Goal: Information Seeking & Learning: Compare options

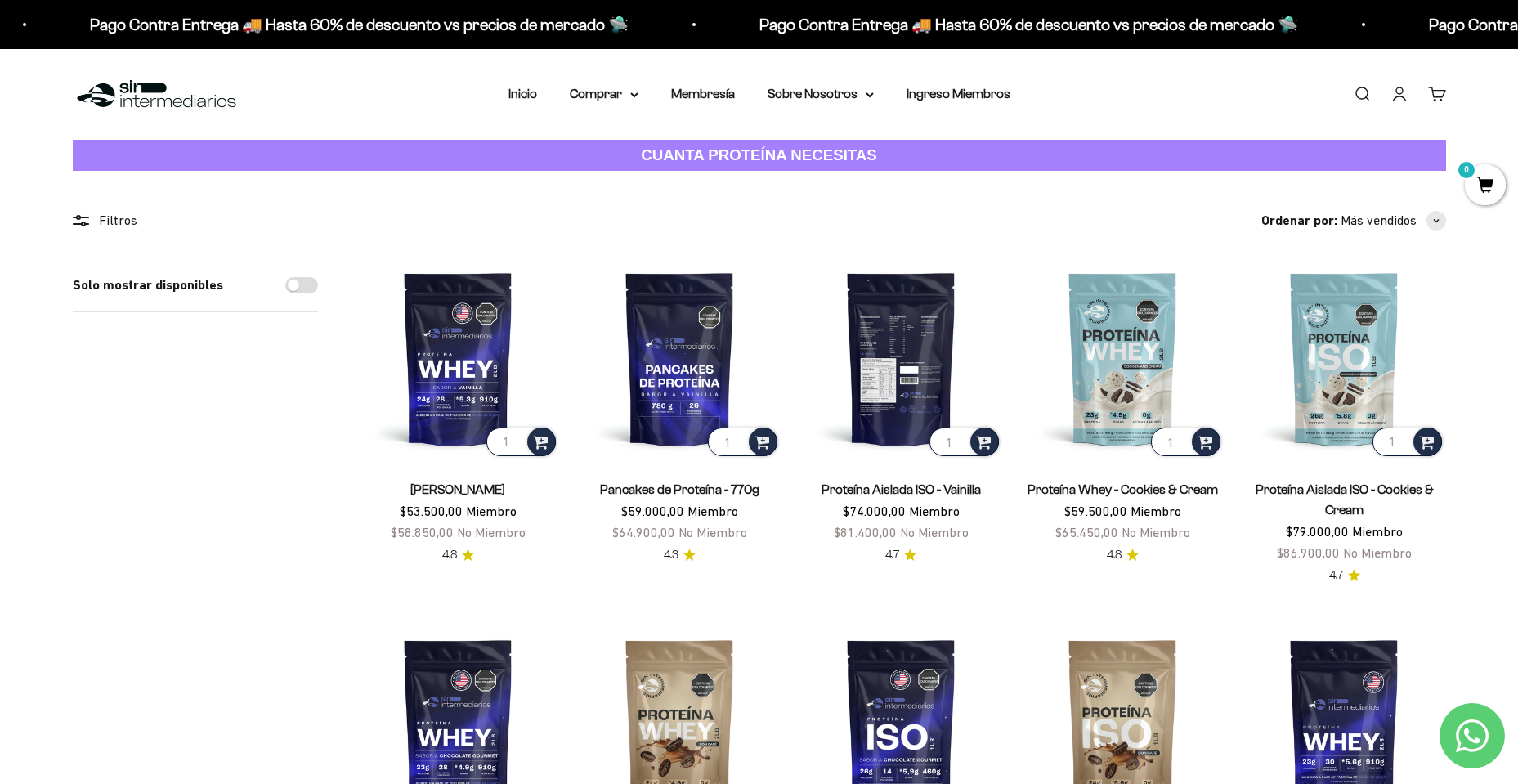
click at [893, 391] on img at bounding box center [901, 358] width 202 height 202
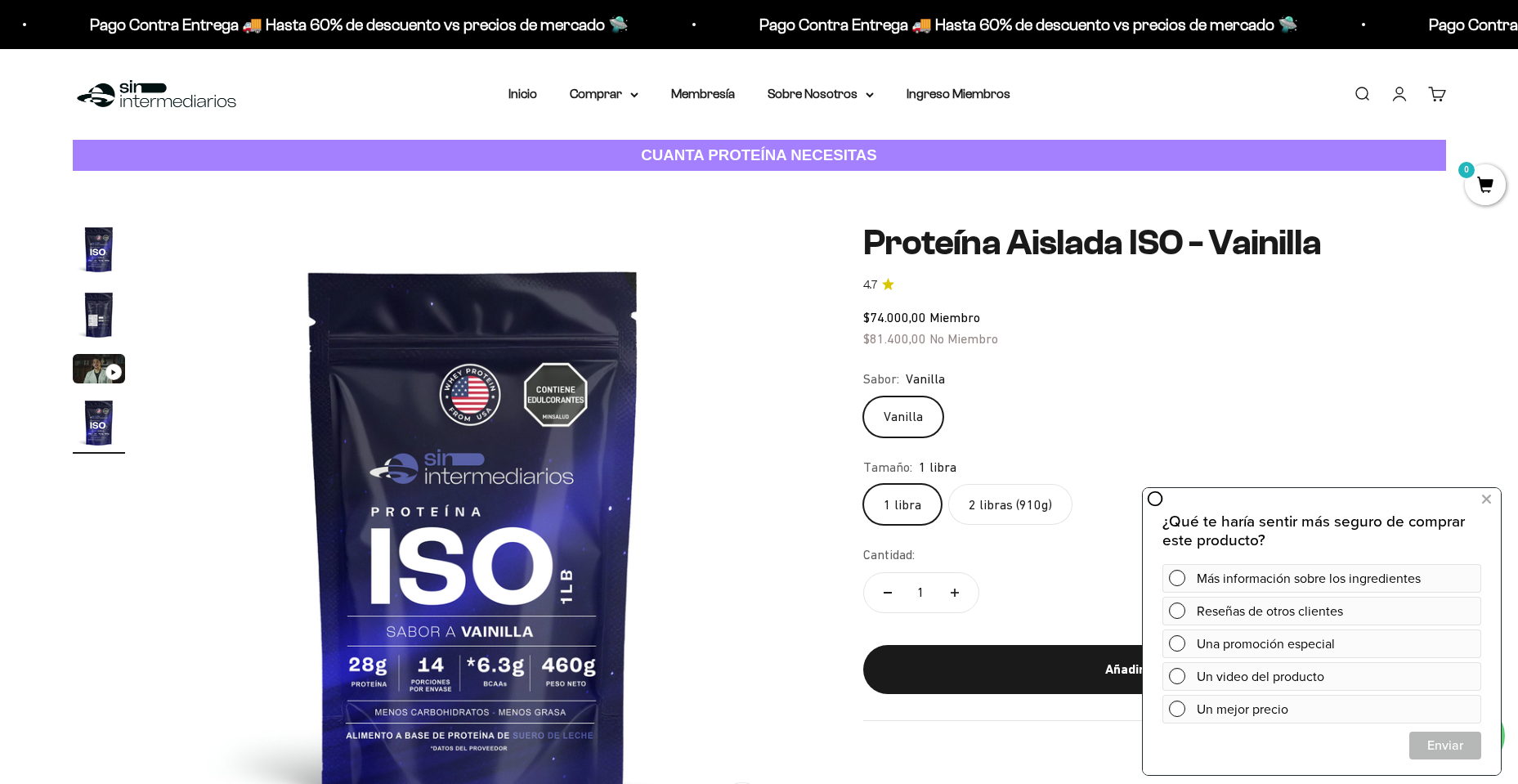
scroll to position [0, 1920]
click at [97, 316] on img "Ir al artículo 2" at bounding box center [99, 314] width 52 height 52
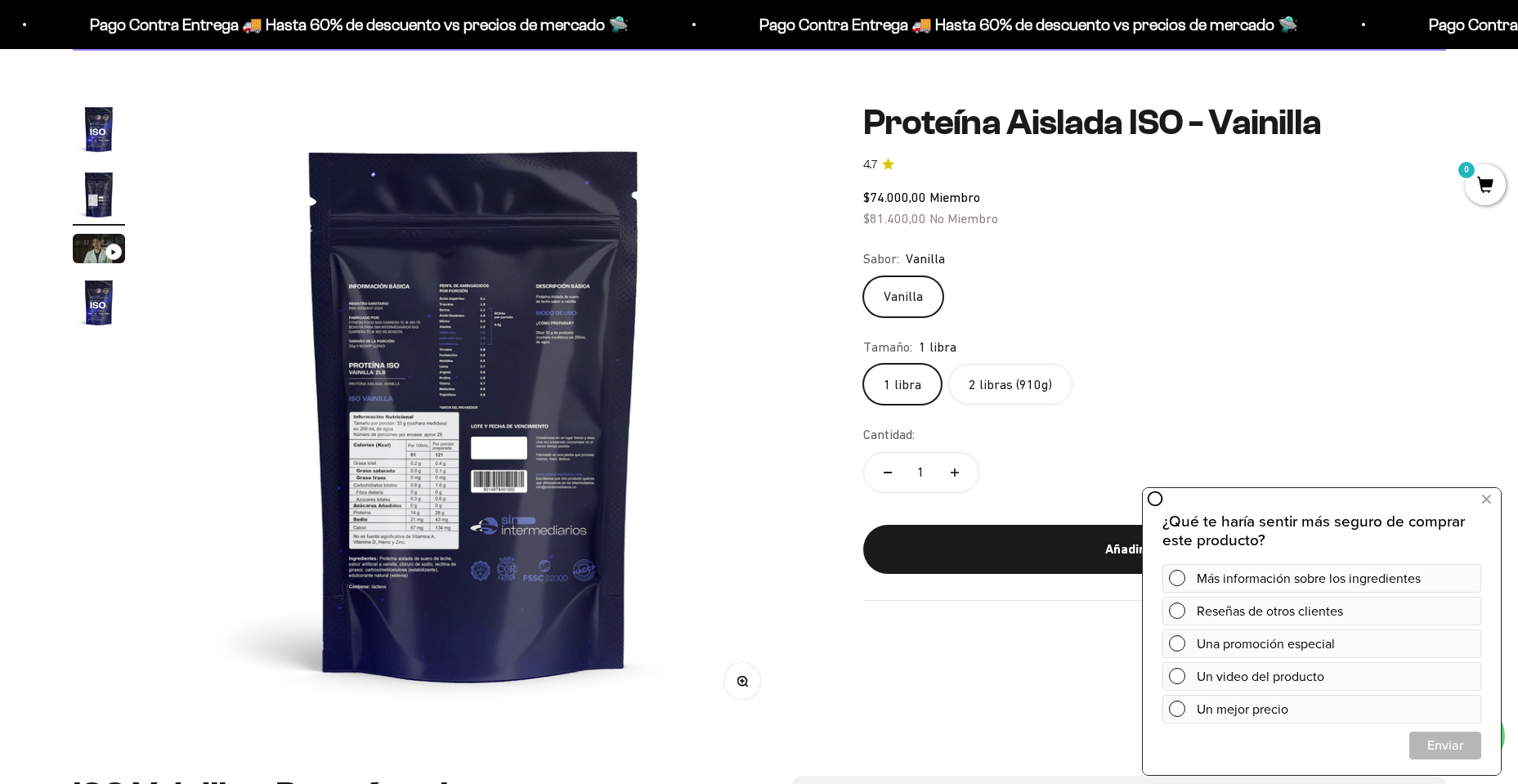
scroll to position [245, 0]
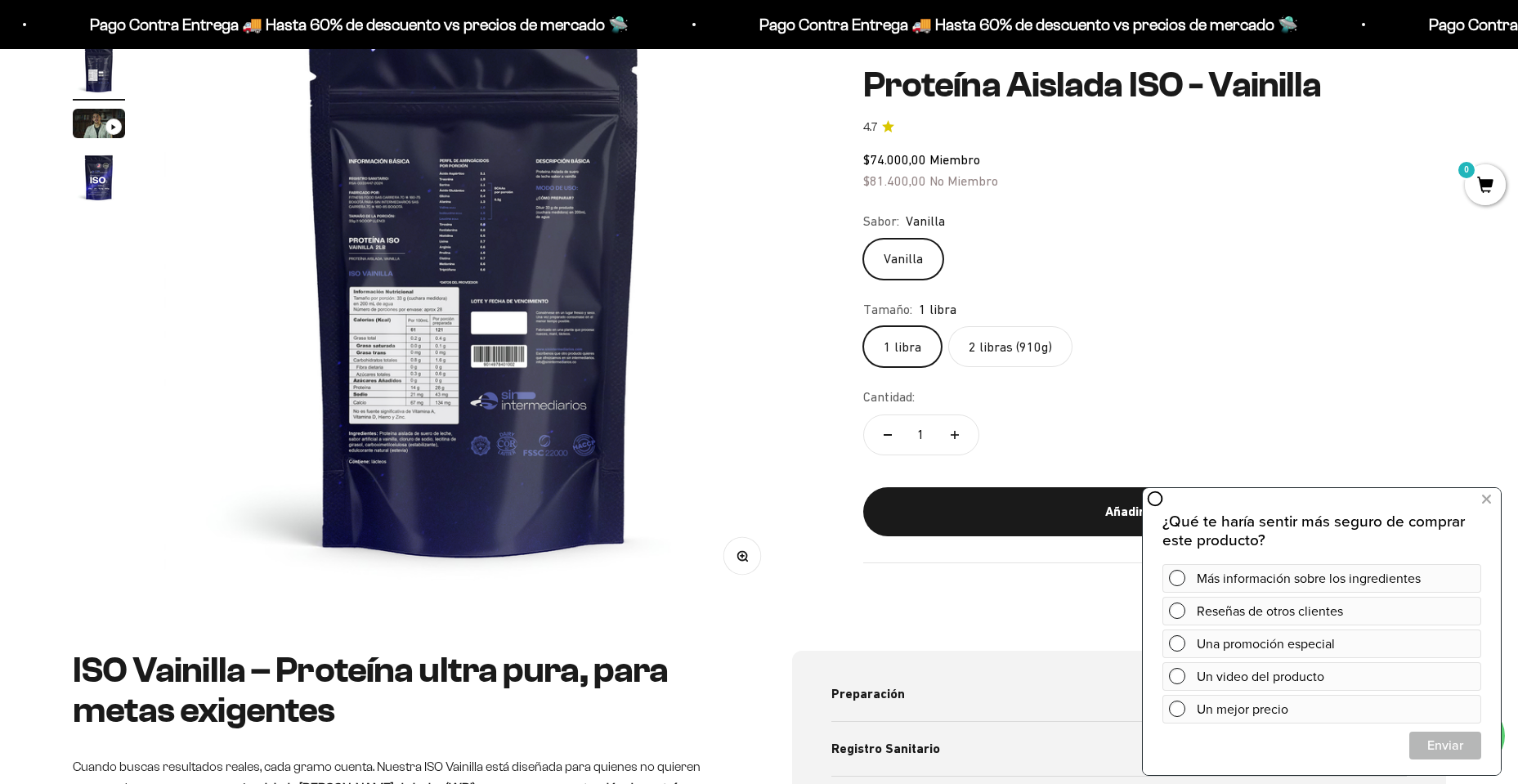
click at [751, 554] on button "Zoom" at bounding box center [741, 556] width 37 height 37
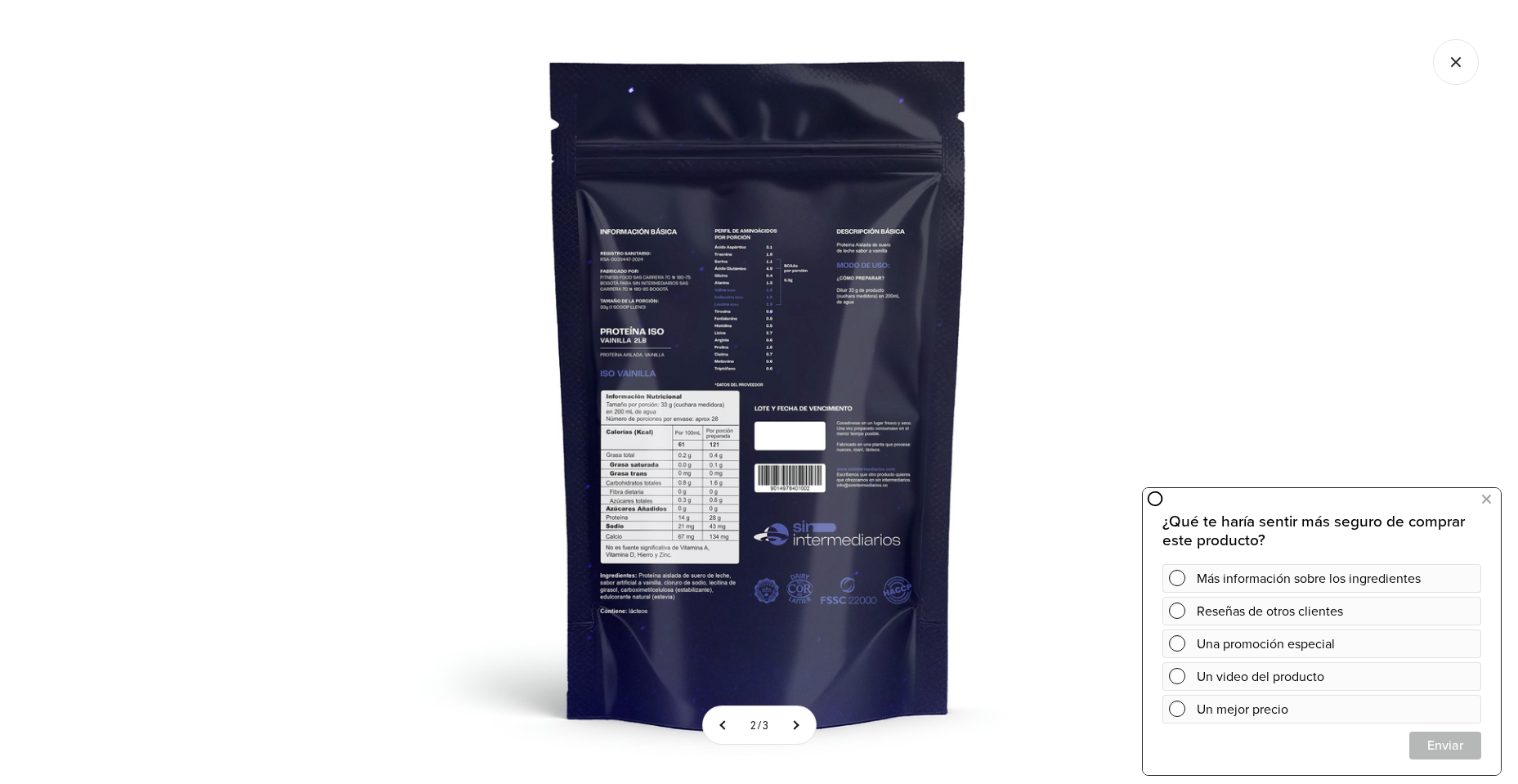
click at [1462, 60] on icon "Cerrar galería" at bounding box center [1455, 62] width 45 height 45
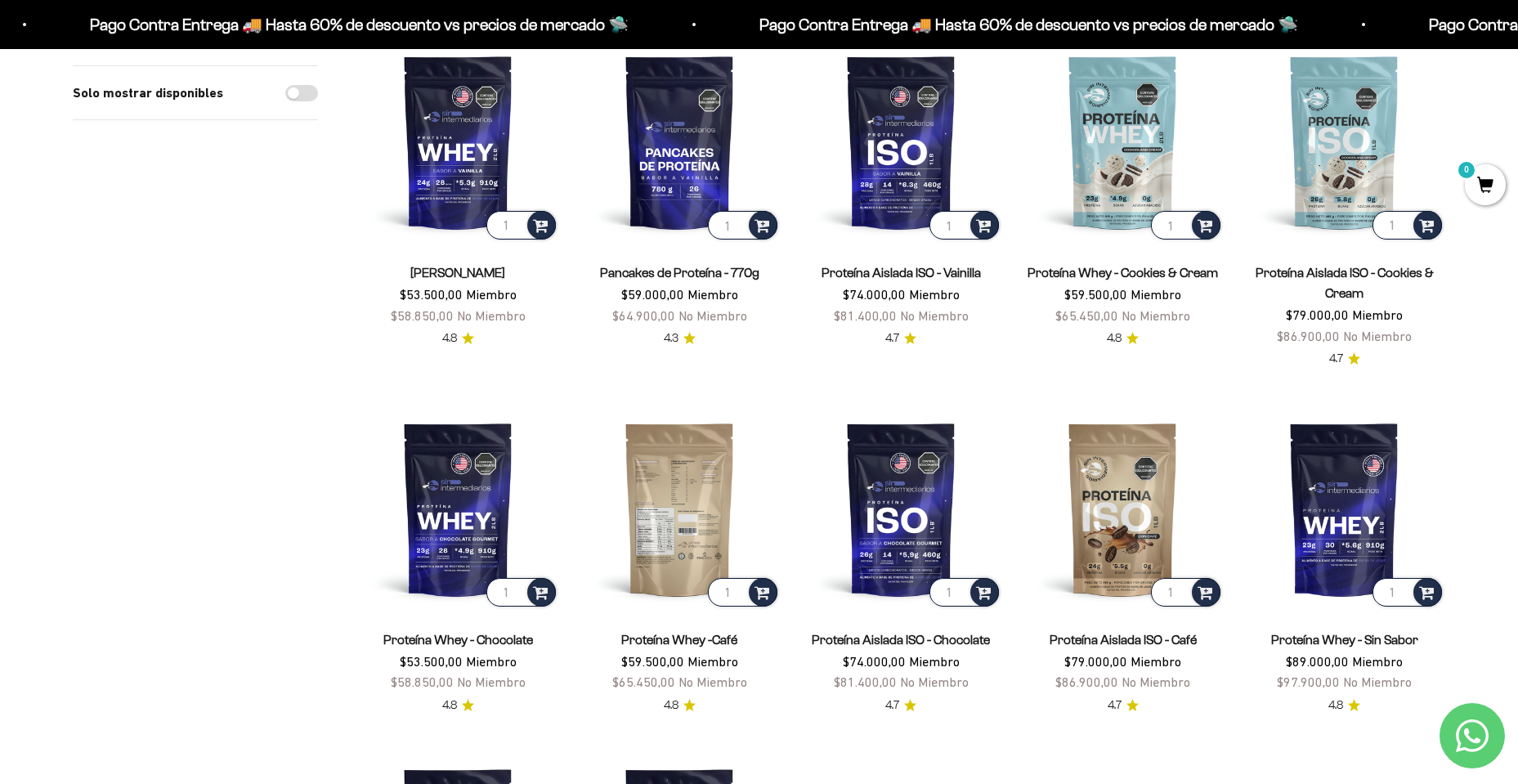
scroll to position [245, 0]
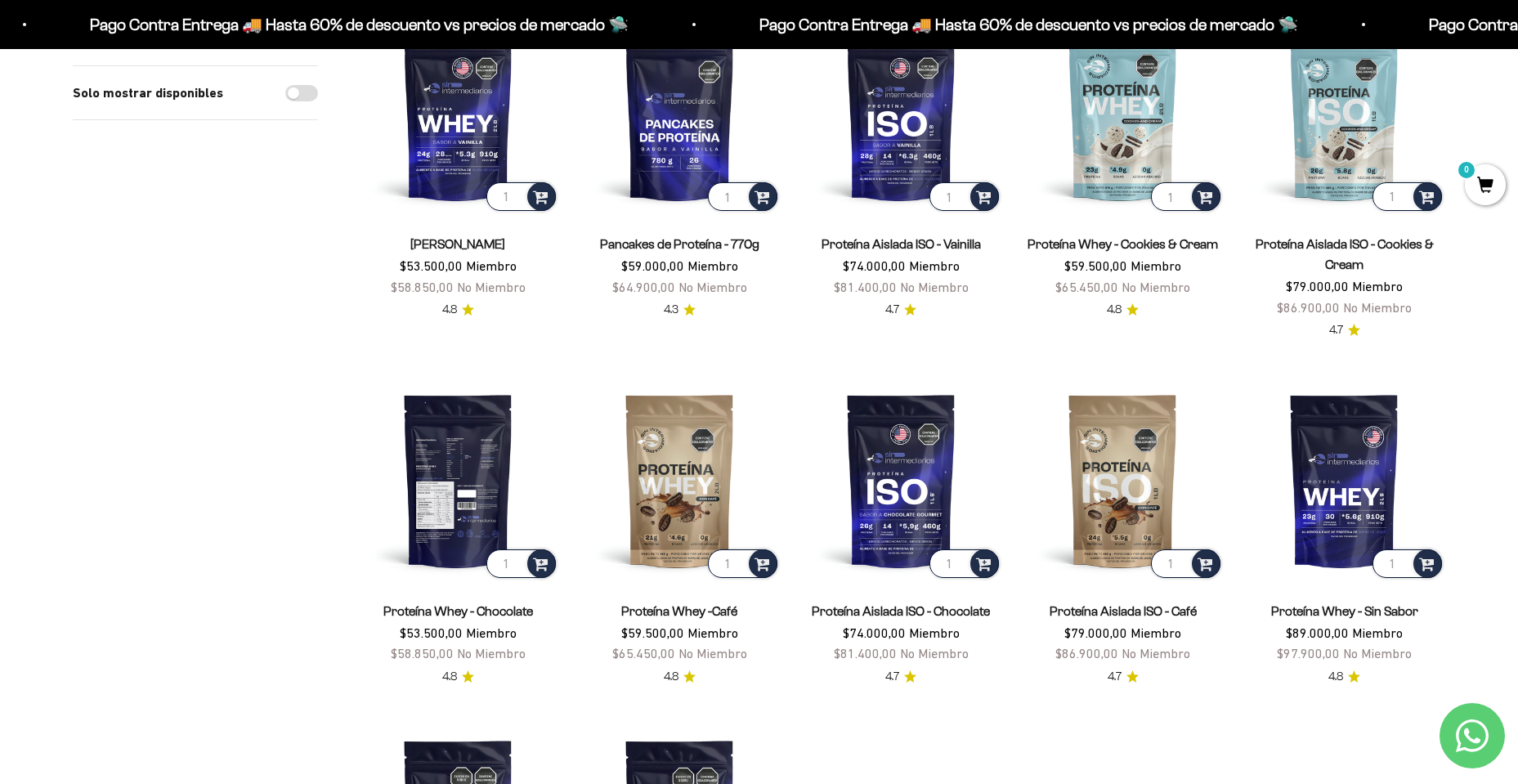
click at [446, 492] on img at bounding box center [457, 479] width 202 height 202
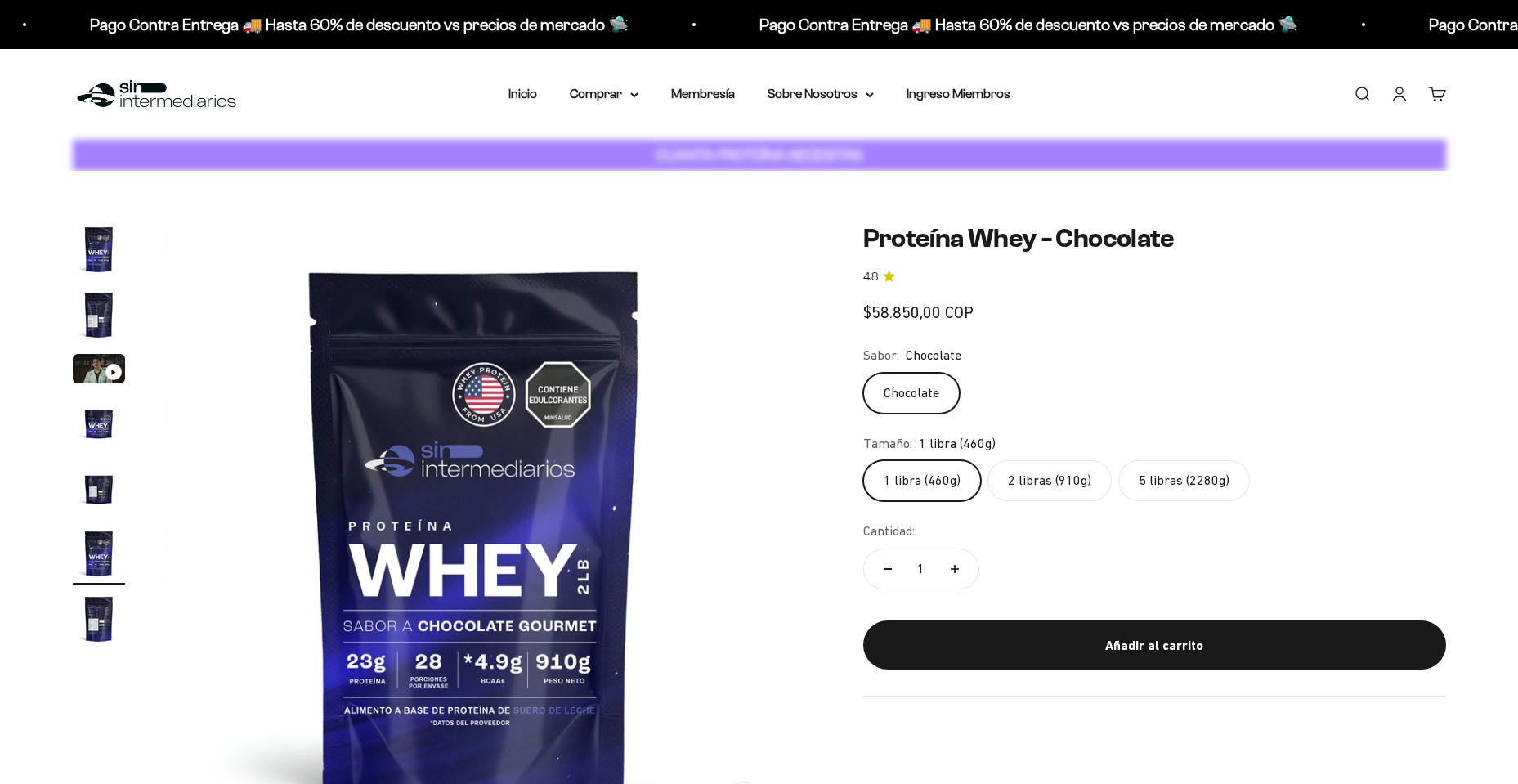
scroll to position [0, 3202]
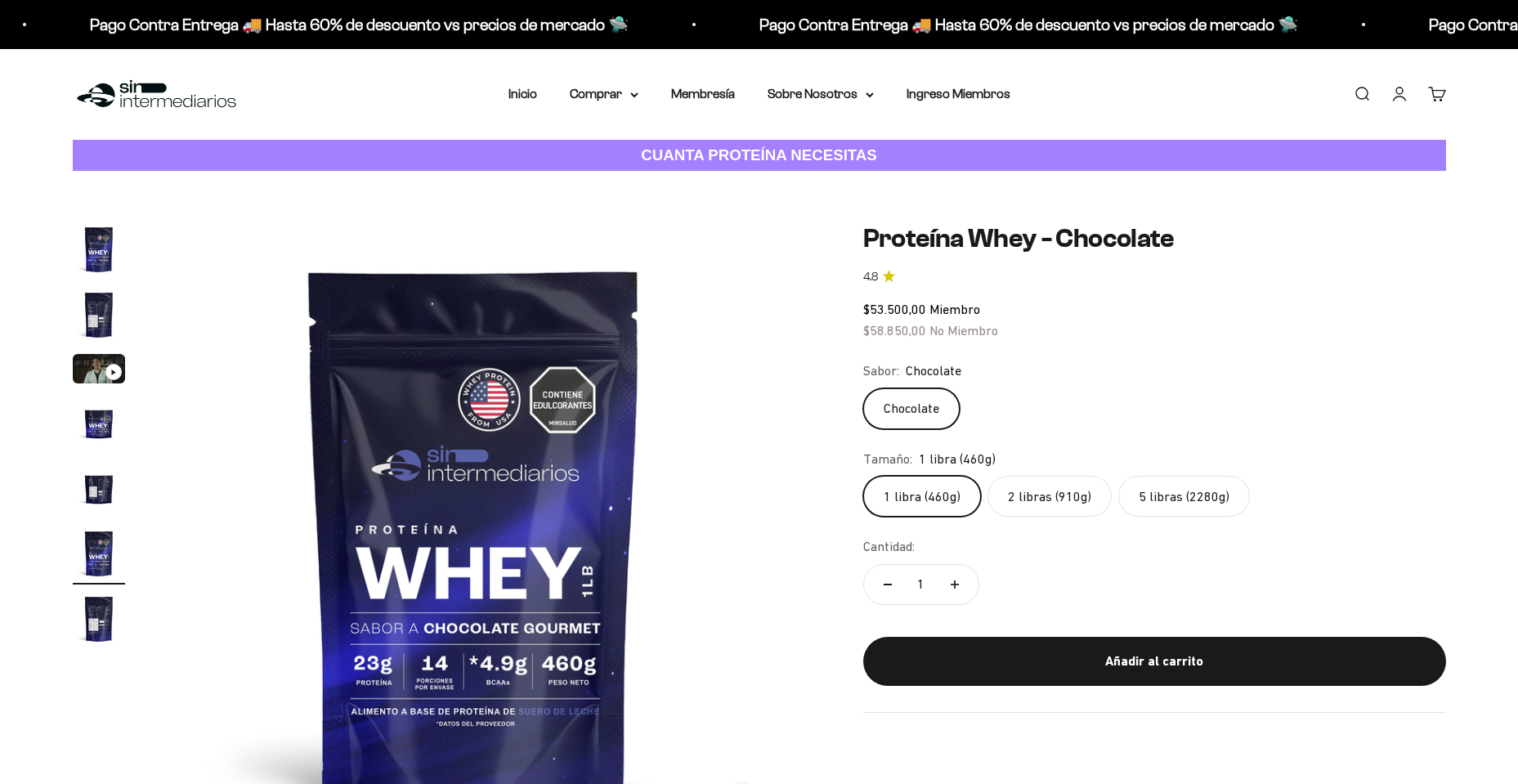
click at [96, 306] on img "Ir al artículo 2" at bounding box center [99, 314] width 52 height 52
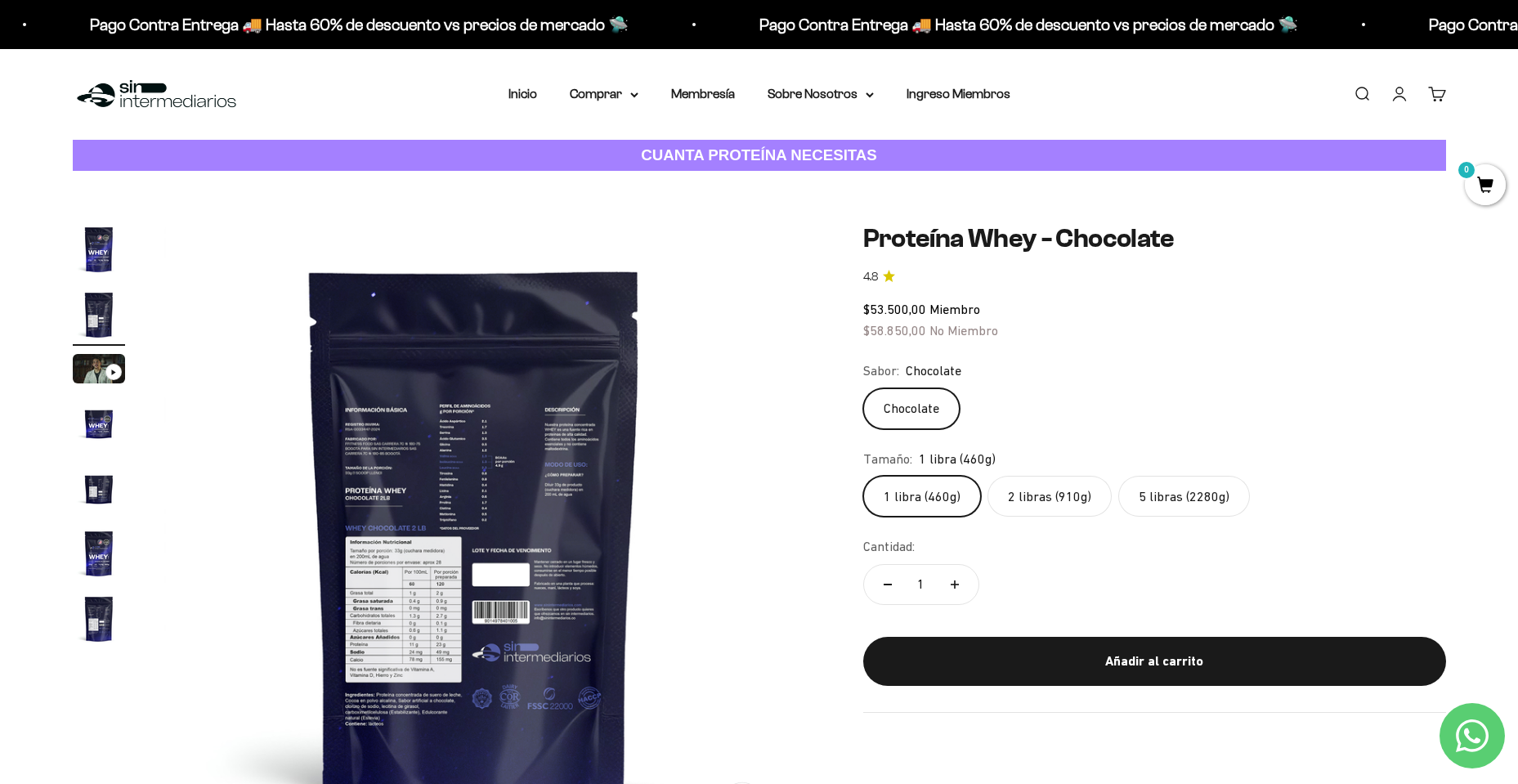
scroll to position [0, 0]
click at [418, 682] on img at bounding box center [475, 533] width 620 height 620
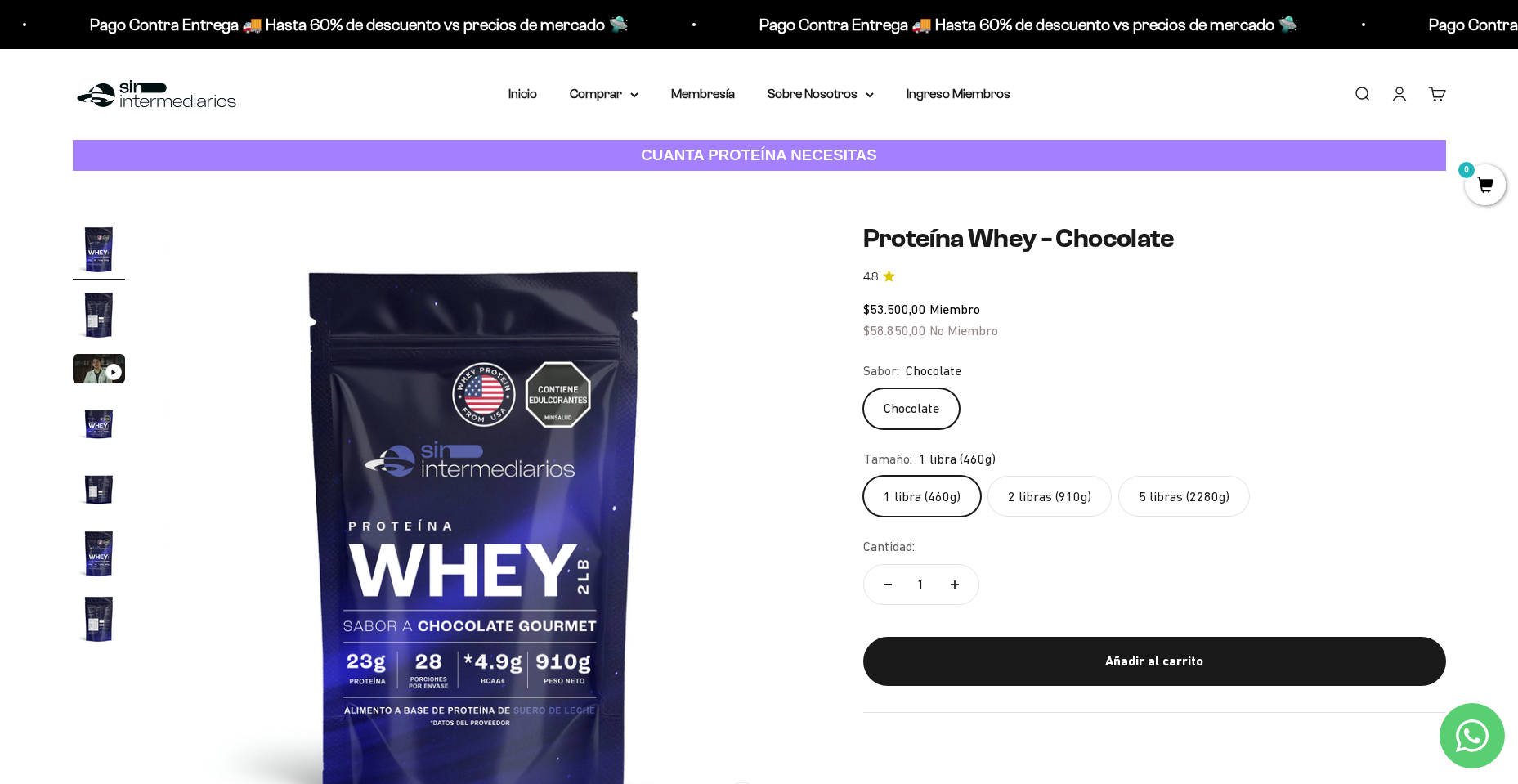
click at [772, 521] on img at bounding box center [475, 533] width 620 height 620
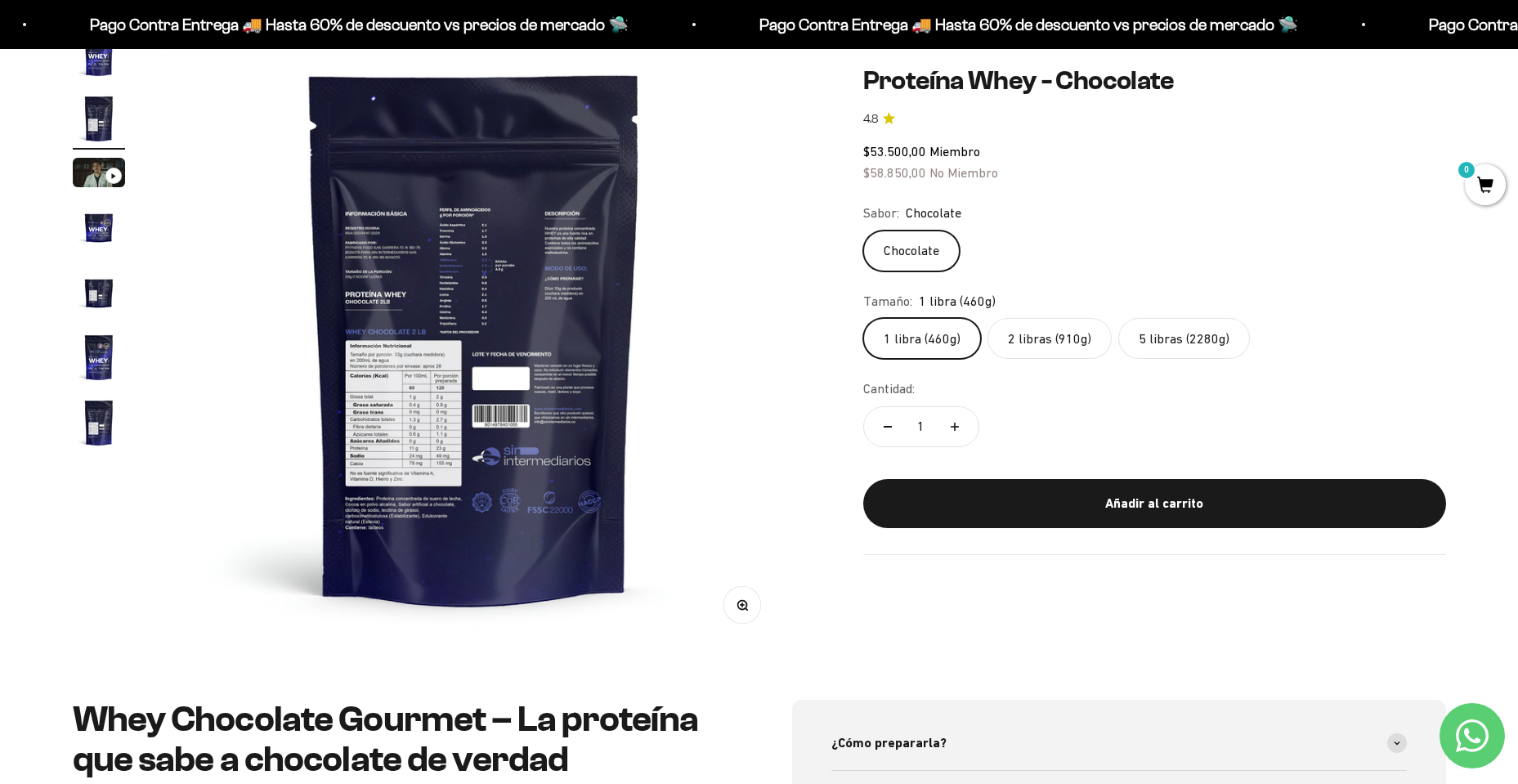
scroll to position [245, 0]
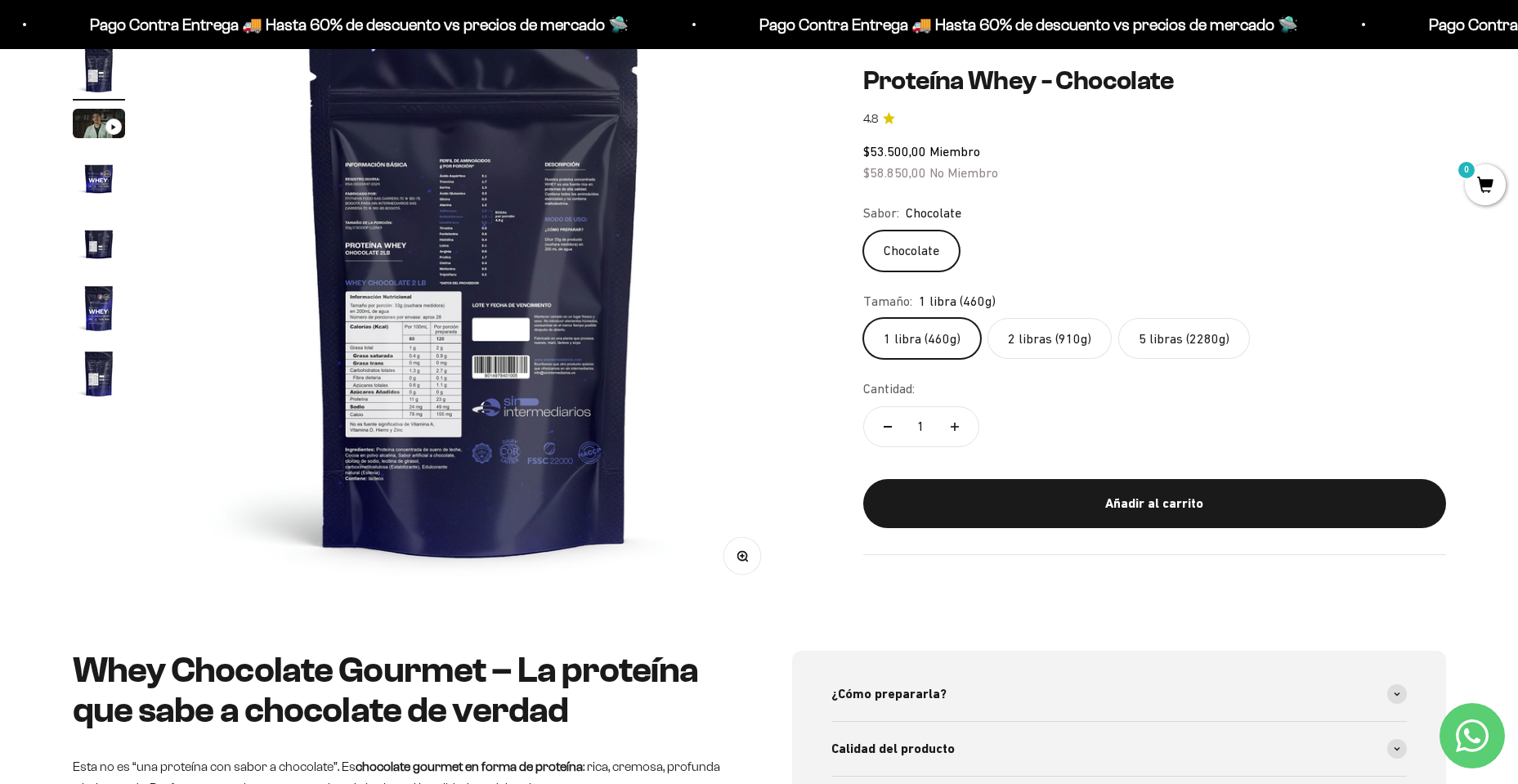
click at [739, 551] on icon "button" at bounding box center [742, 556] width 11 height 11
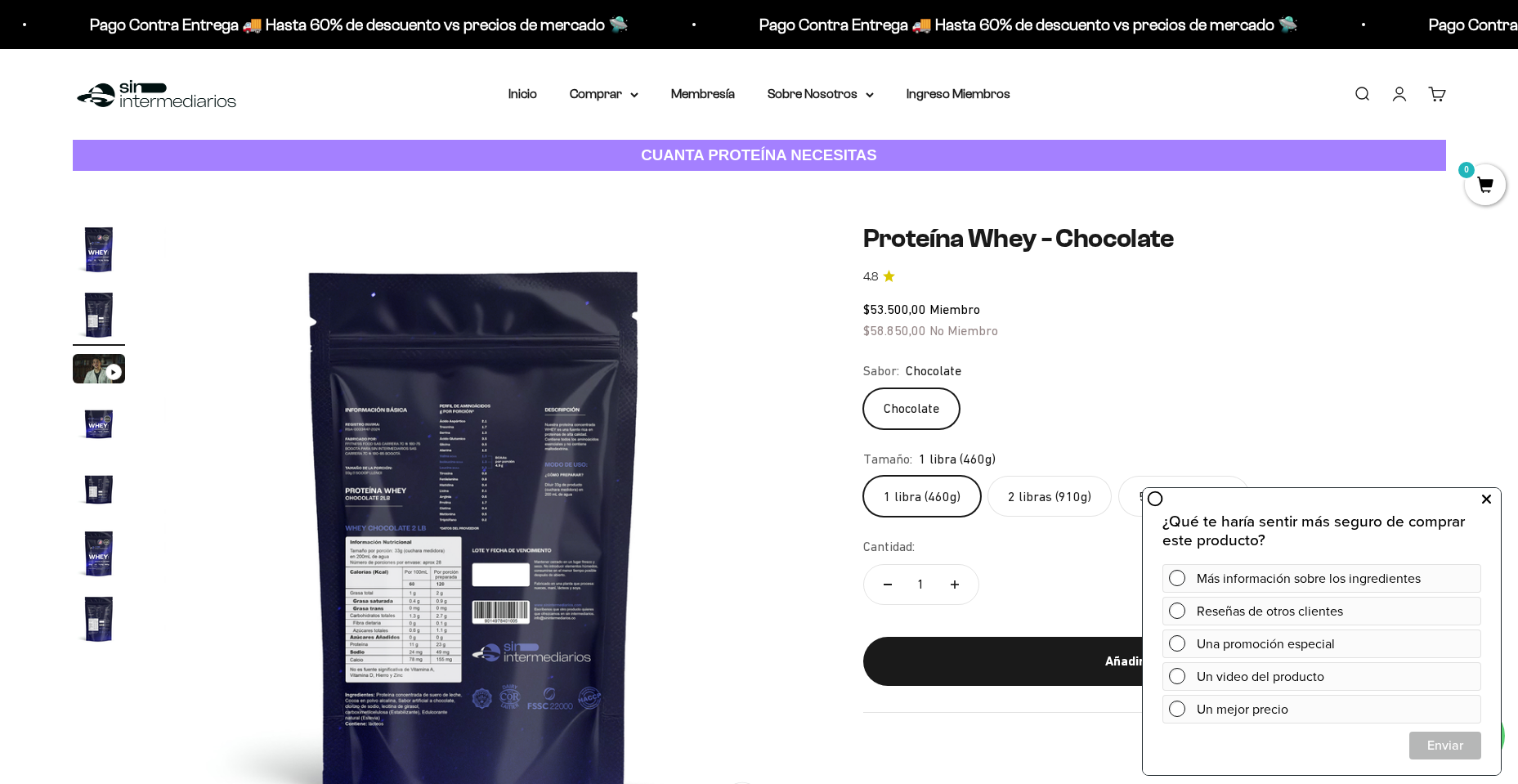
click at [1492, 497] on button at bounding box center [1486, 499] width 29 height 26
